Goal: Find specific page/section

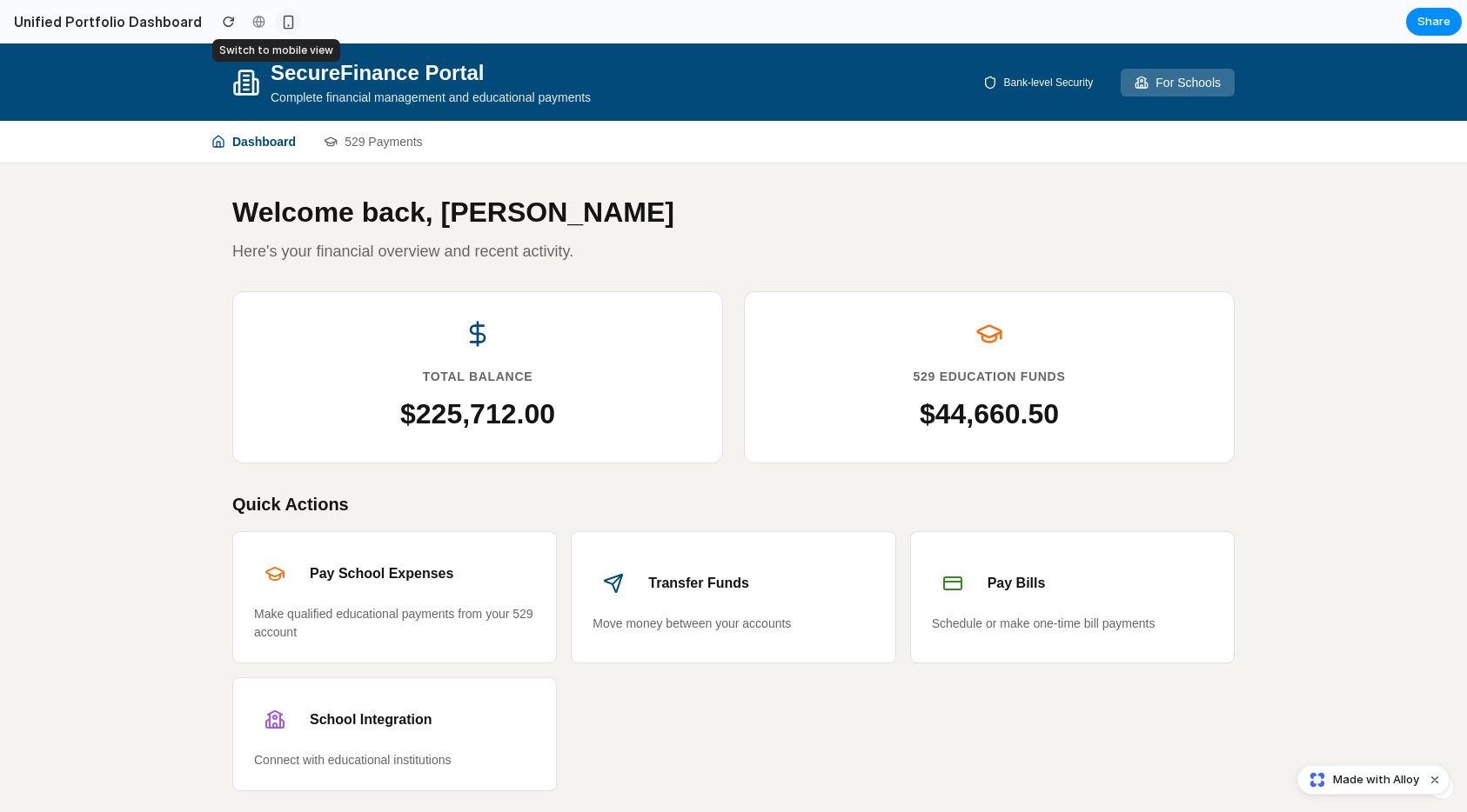
click at [281, 20] on div "button" at bounding box center [288, 22] width 15 height 15
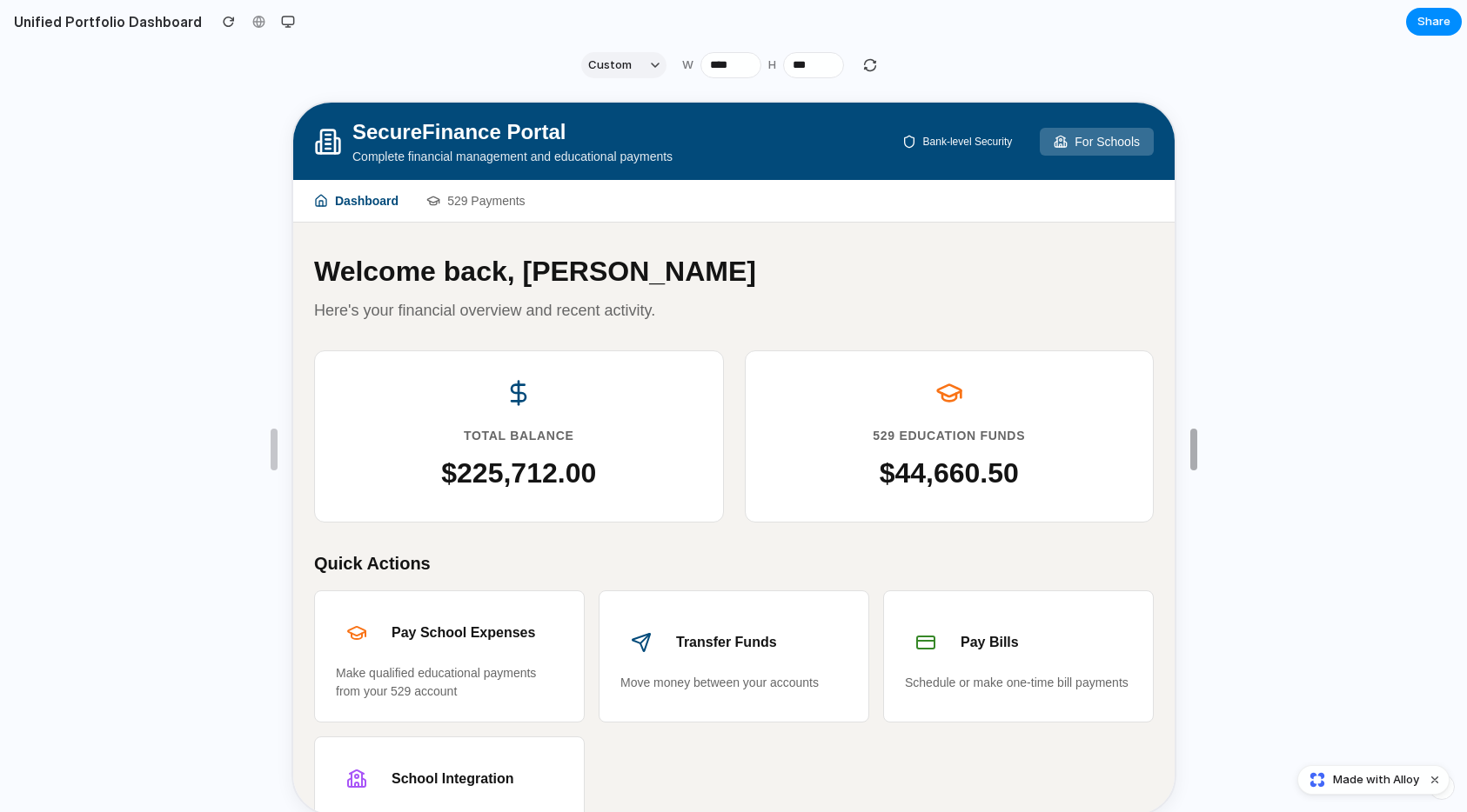
type input "****"
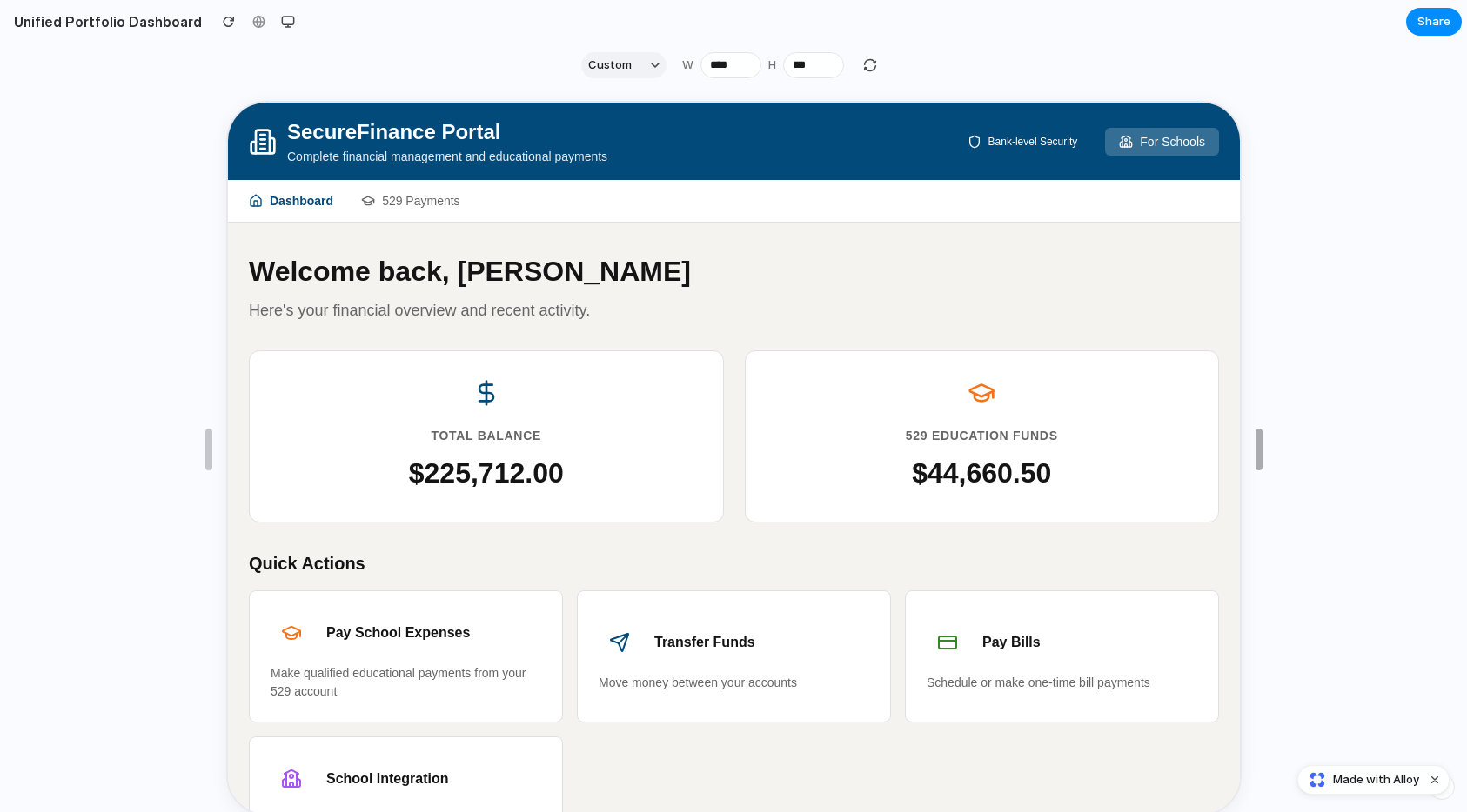
drag, startPoint x: 919, startPoint y: 459, endPoint x: 1256, endPoint y: 385, distance: 345.0
